Goal: Check status: Check status

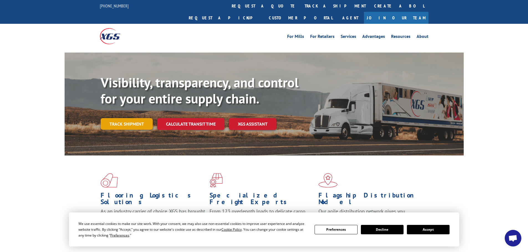
click at [124, 118] on link "Track shipment" at bounding box center [127, 124] width 52 height 12
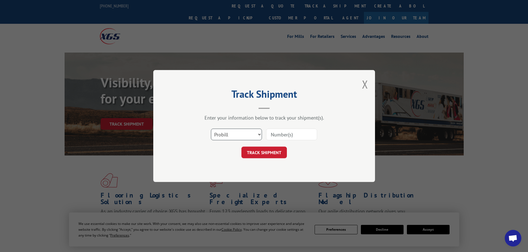
drag, startPoint x: 256, startPoint y: 136, endPoint x: 253, endPoint y: 140, distance: 4.8
click at [256, 136] on select "Select category... Probill BOL PO" at bounding box center [236, 135] width 51 height 12
select select "bol"
click at [211, 129] on select "Select category... Probill BOL PO" at bounding box center [236, 135] width 51 height 12
click at [278, 135] on input at bounding box center [291, 135] width 51 height 12
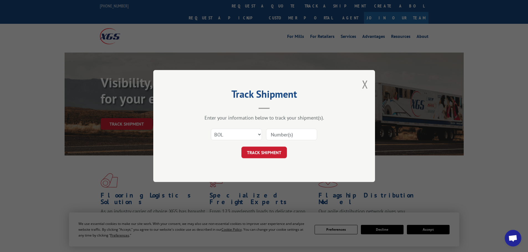
paste input "5294888"
type input "5294888"
click at [279, 147] on button "TRACK SHIPMENT" at bounding box center [263, 153] width 45 height 12
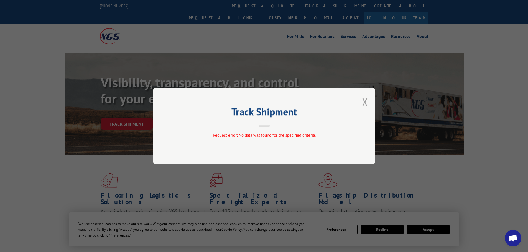
click at [363, 102] on button "Close modal" at bounding box center [365, 102] width 6 height 15
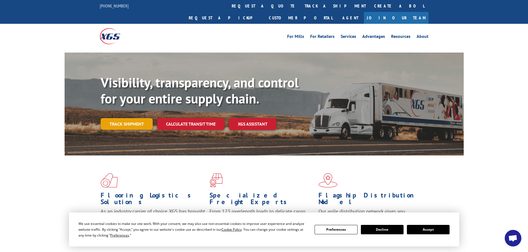
click at [138, 118] on link "Track shipment" at bounding box center [127, 124] width 52 height 12
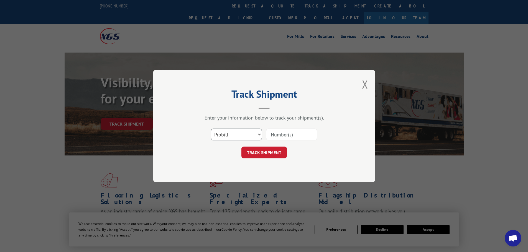
click at [231, 131] on select "Select category... Probill BOL PO" at bounding box center [236, 135] width 51 height 12
click at [211, 129] on select "Select category... Probill BOL PO" at bounding box center [236, 135] width 51 height 12
click at [224, 137] on select "Select category... Probill BOL PO" at bounding box center [236, 135] width 51 height 12
select select "probill"
click at [211, 129] on select "Select category... Probill BOL PO" at bounding box center [236, 135] width 51 height 12
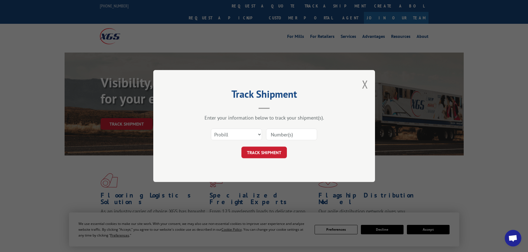
click at [276, 132] on input at bounding box center [291, 135] width 51 height 12
paste input "345607717"
type input "345607717"
click at [267, 148] on button "TRACK SHIPMENT" at bounding box center [263, 153] width 45 height 12
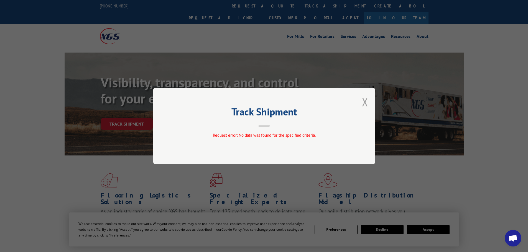
click at [365, 101] on button "Close modal" at bounding box center [365, 102] width 6 height 15
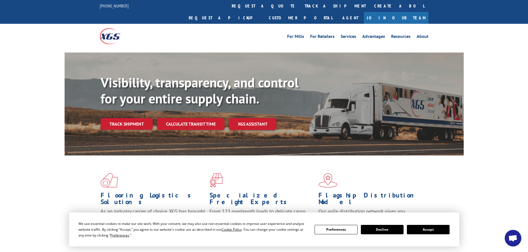
click at [137, 118] on link "Track shipment" at bounding box center [127, 124] width 52 height 12
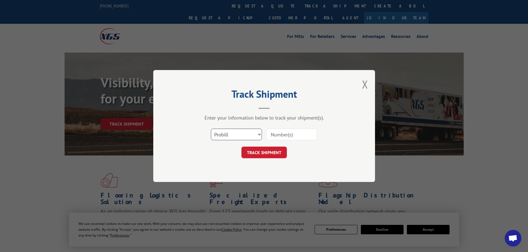
click at [233, 136] on select "Select category... Probill BOL PO" at bounding box center [236, 135] width 51 height 12
select select "po"
click at [211, 129] on select "Select category... Probill BOL PO" at bounding box center [236, 135] width 51 height 12
click at [283, 137] on input at bounding box center [291, 135] width 51 height 12
paste input "45522200"
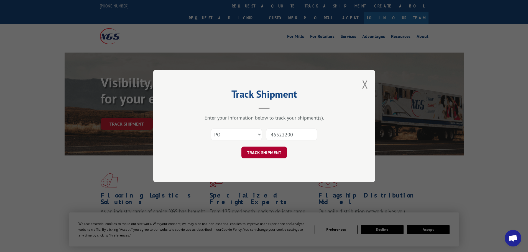
type input "45522200"
click at [273, 150] on button "TRACK SHIPMENT" at bounding box center [263, 153] width 45 height 12
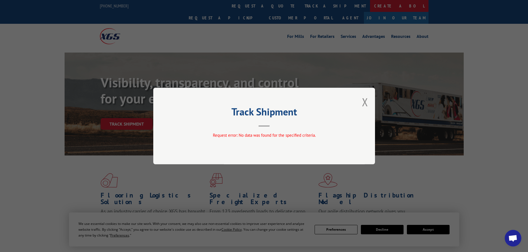
drag, startPoint x: 364, startPoint y: 101, endPoint x: 271, endPoint y: 1, distance: 136.4
click at [362, 95] on button "Close modal" at bounding box center [365, 102] width 6 height 15
